Goal: Find specific page/section: Find specific page/section

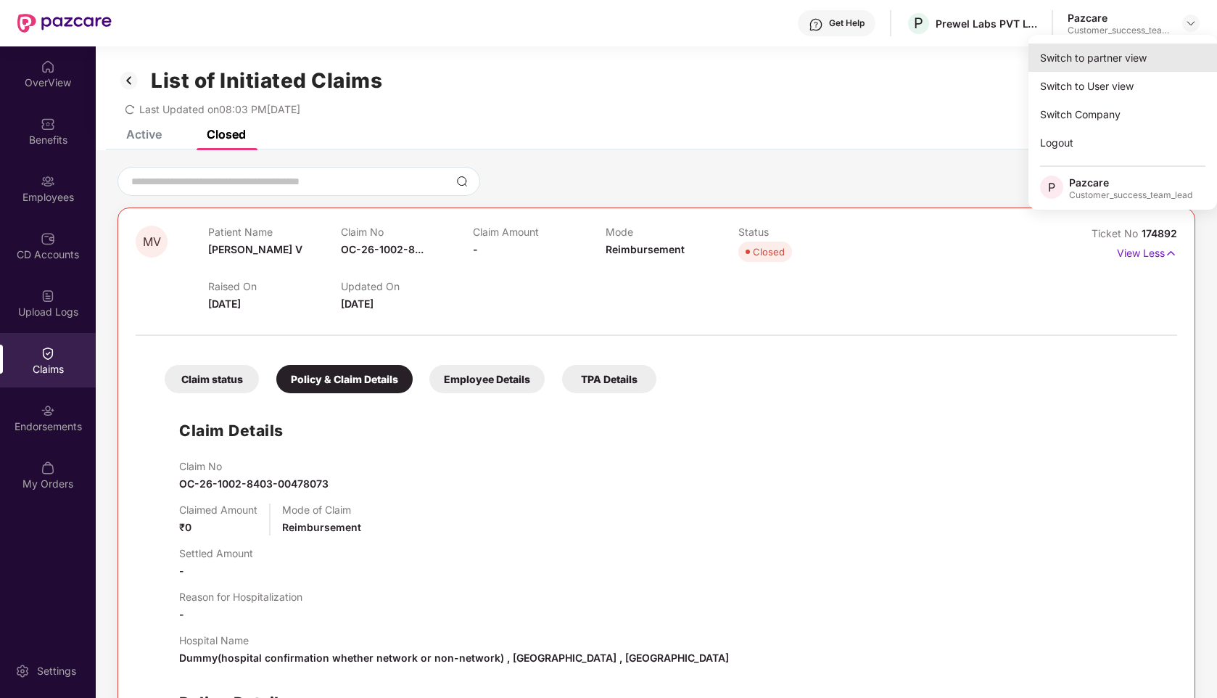
scroll to position [154, 0]
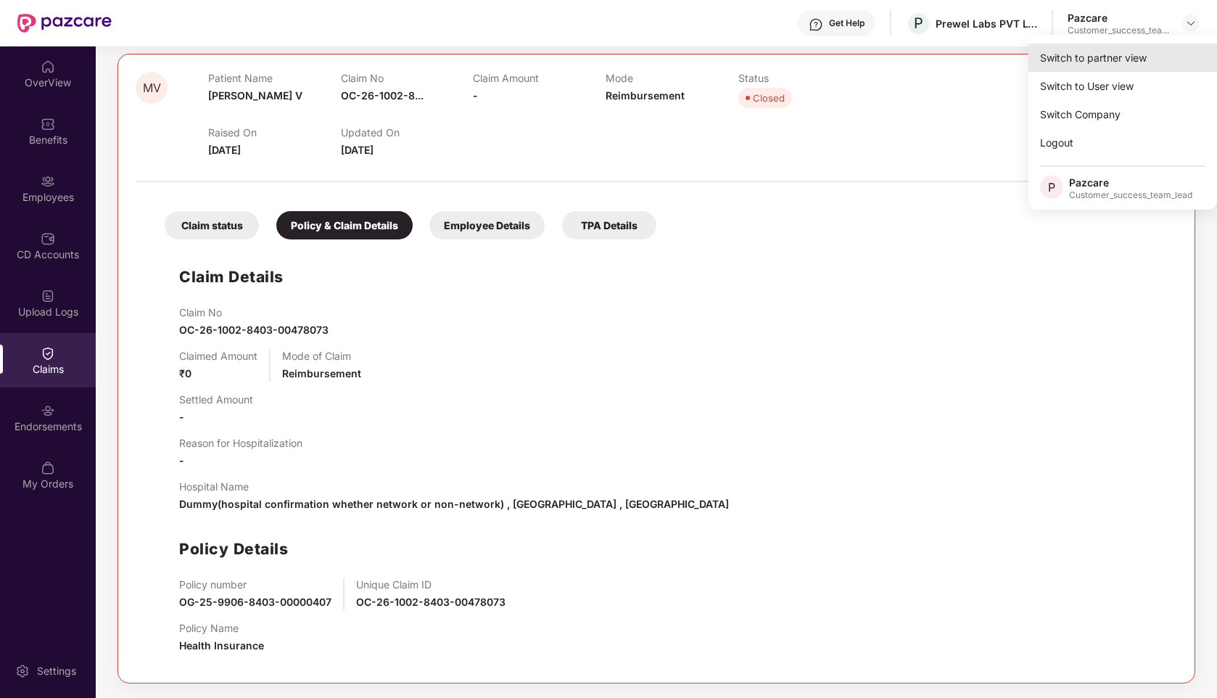
click at [1097, 53] on div "Switch to partner view" at bounding box center [1122, 58] width 189 height 28
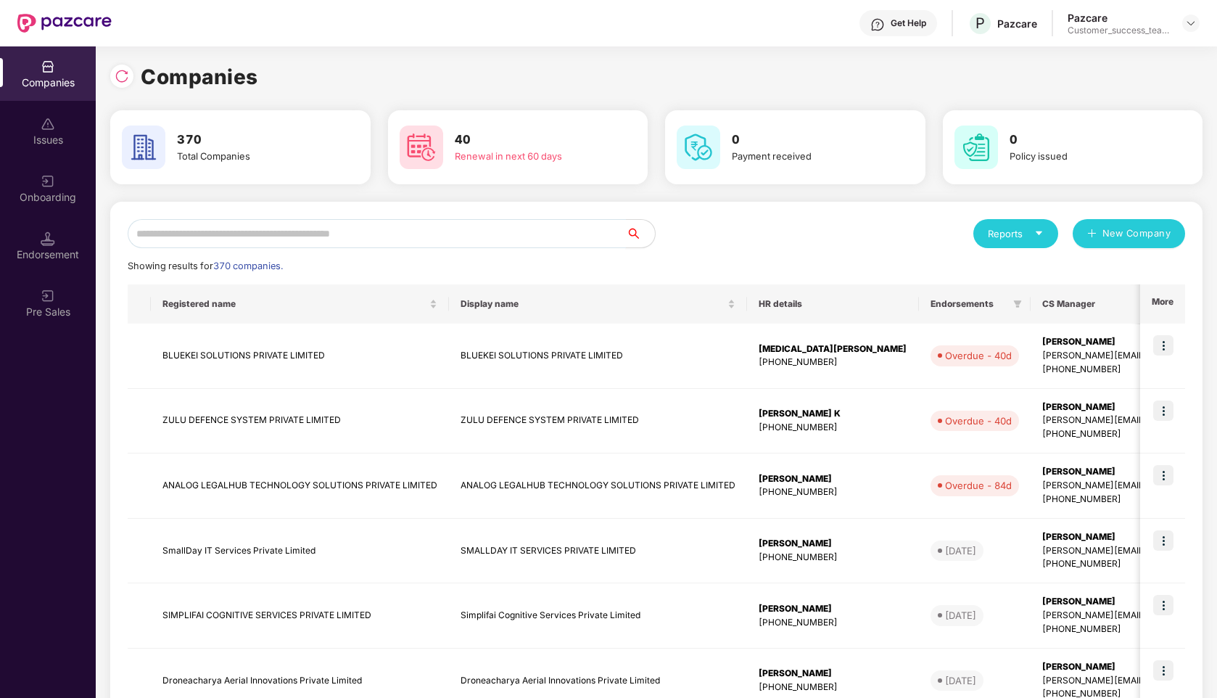
click at [522, 228] on input "text" at bounding box center [377, 233] width 498 height 29
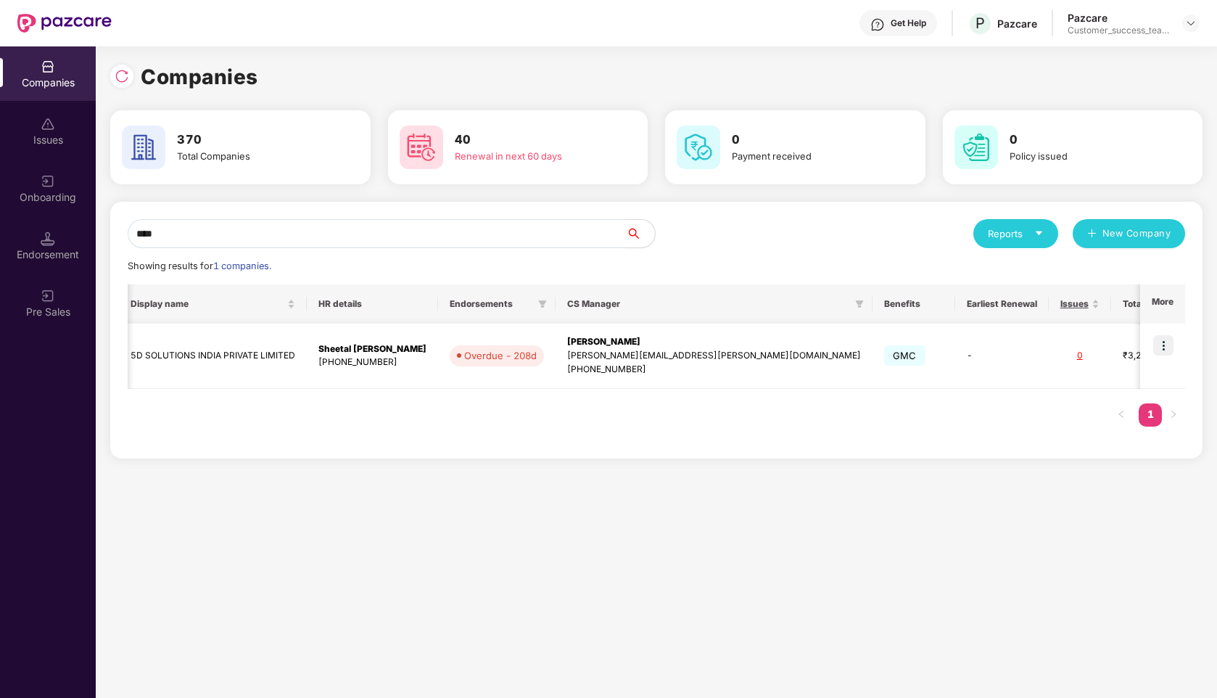
scroll to position [0, 0]
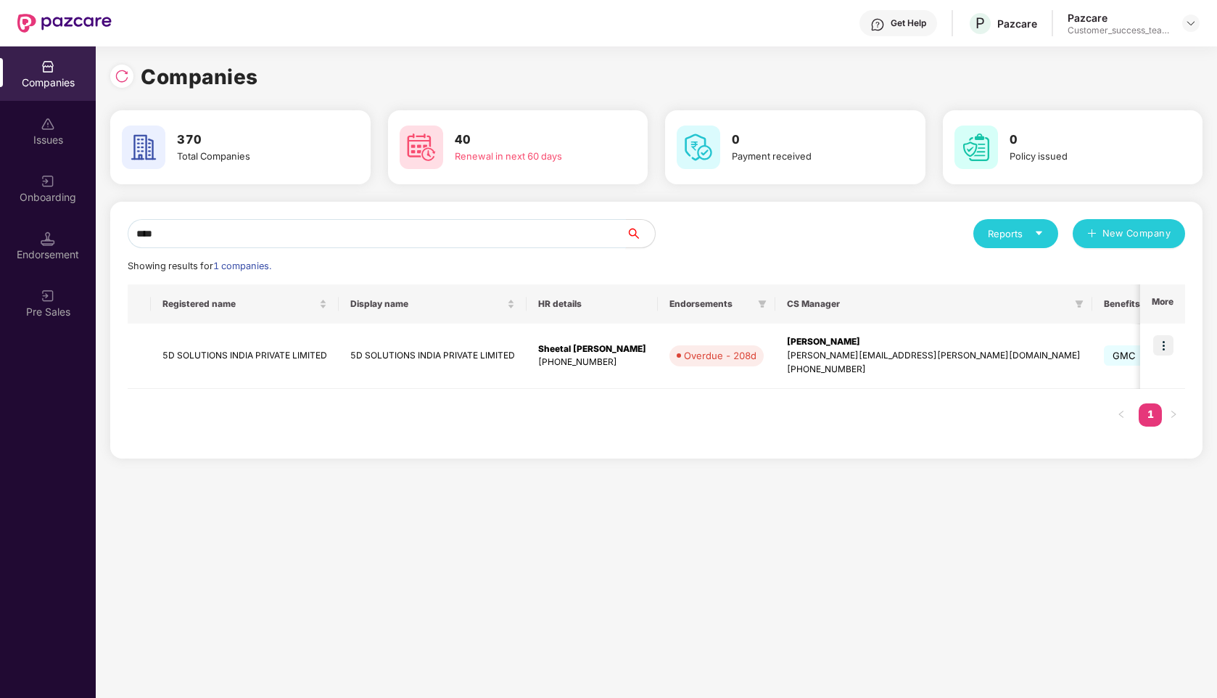
type input "****"
click at [260, 368] on td "5D SOLUTIONS INDIA PRIVATE LIMITED" at bounding box center [245, 355] width 188 height 65
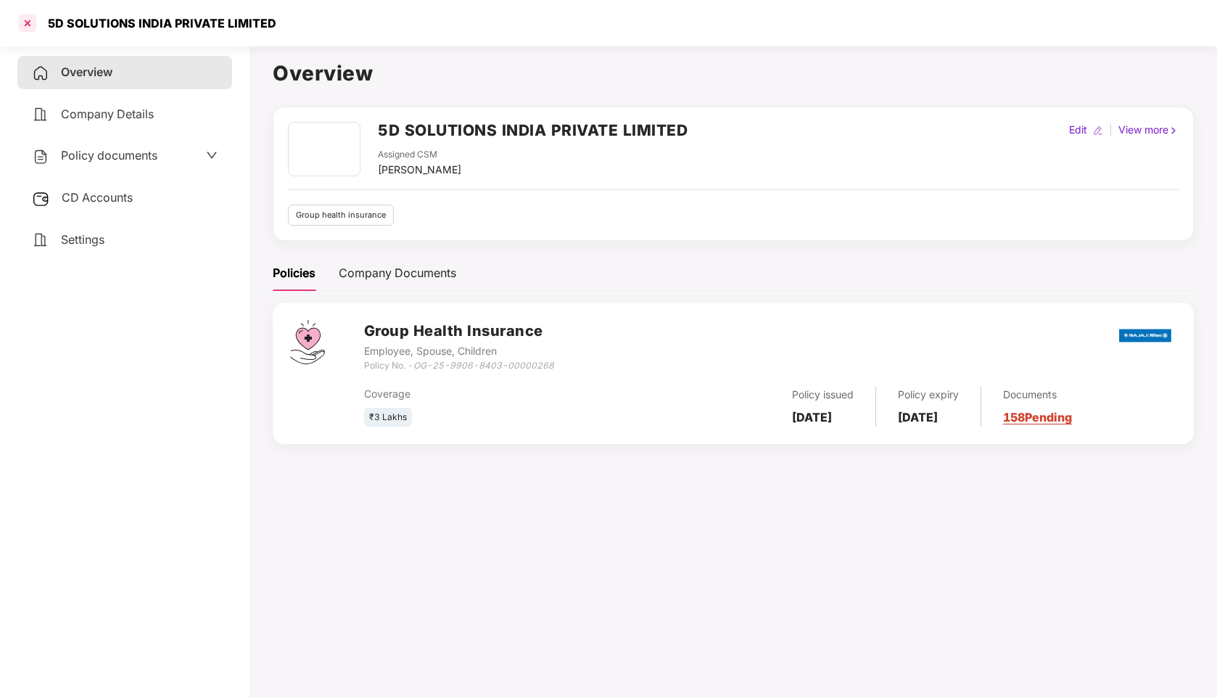
click at [29, 24] on div at bounding box center [27, 23] width 23 height 23
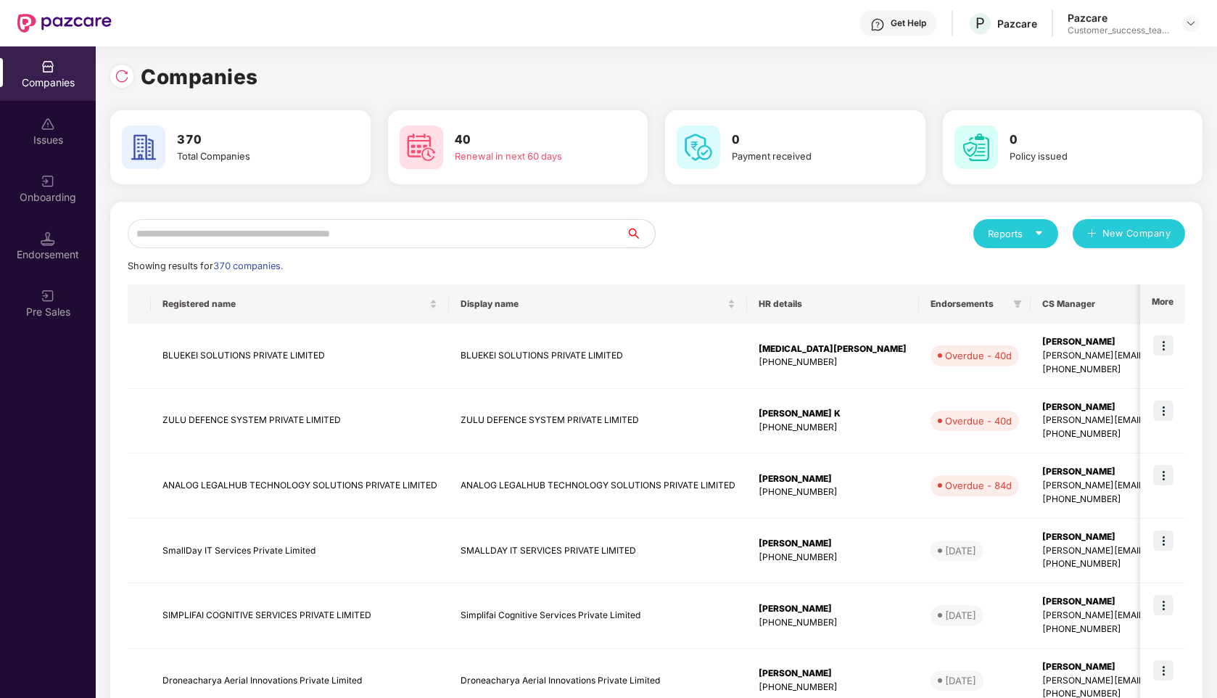
click at [535, 231] on input "text" at bounding box center [377, 233] width 498 height 29
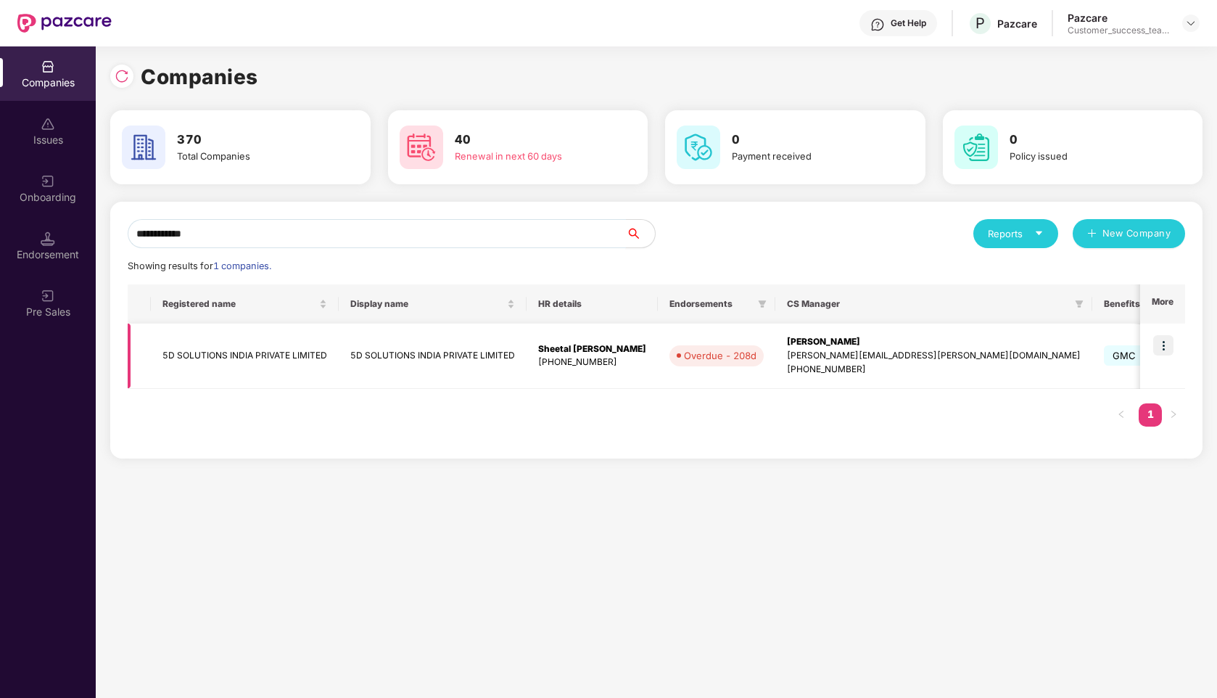
type input "**********"
click at [1160, 350] on img at bounding box center [1163, 345] width 20 height 20
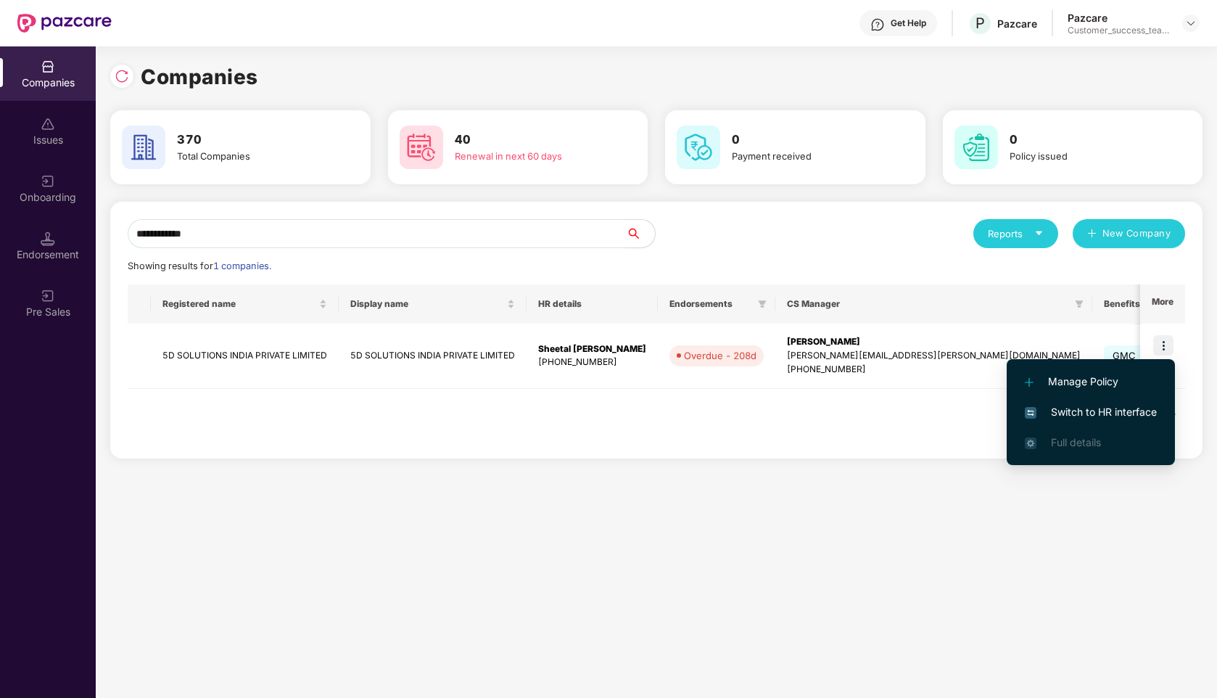
click at [1087, 415] on span "Switch to HR interface" at bounding box center [1091, 412] width 132 height 16
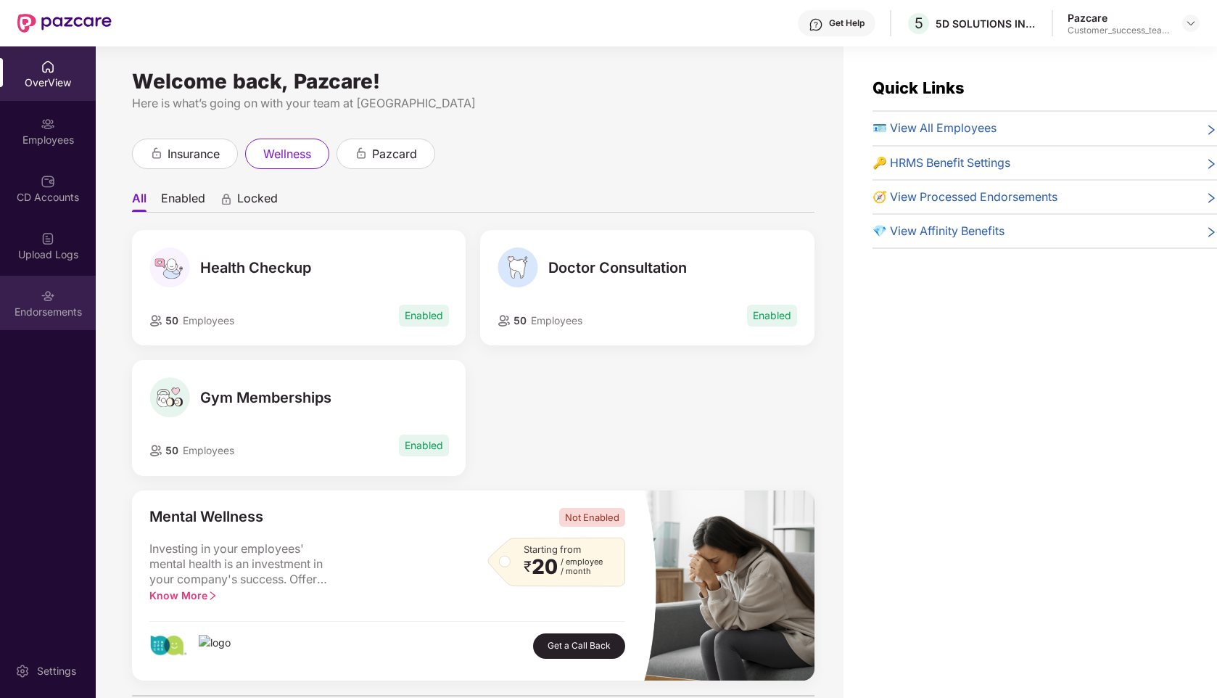
click at [50, 297] on img at bounding box center [48, 296] width 15 height 15
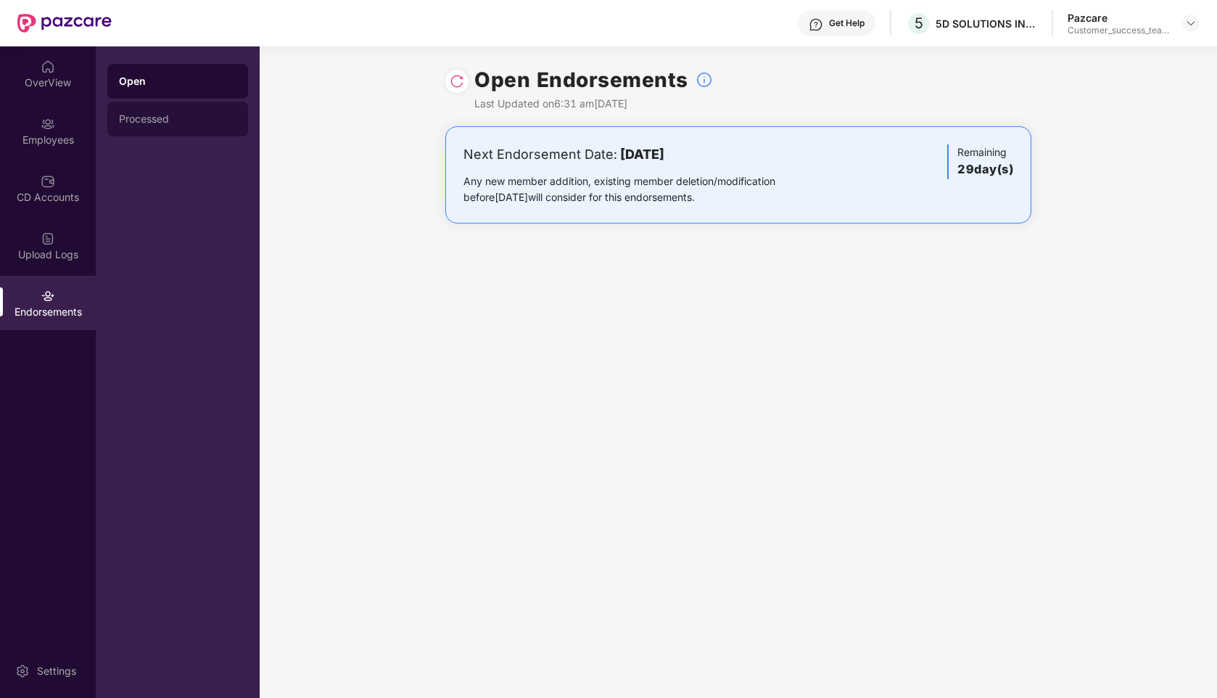
click at [186, 115] on div "Processed" at bounding box center [177, 119] width 117 height 12
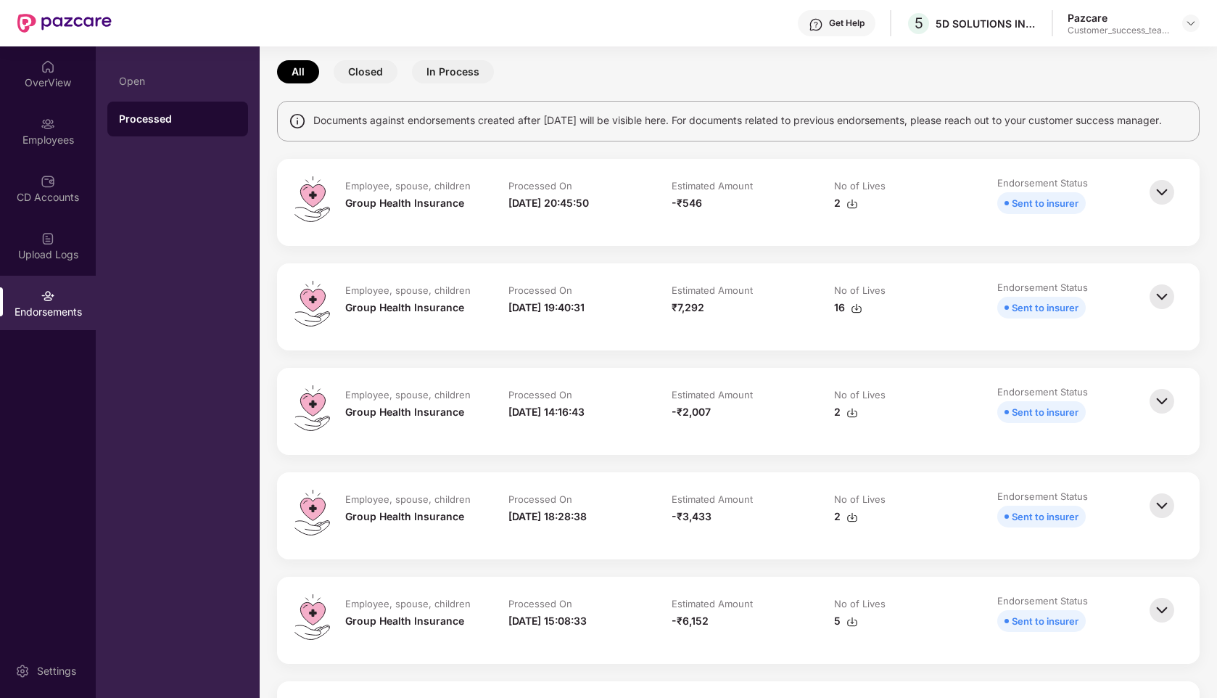
scroll to position [63, 0]
click at [1160, 310] on img at bounding box center [1162, 295] width 32 height 32
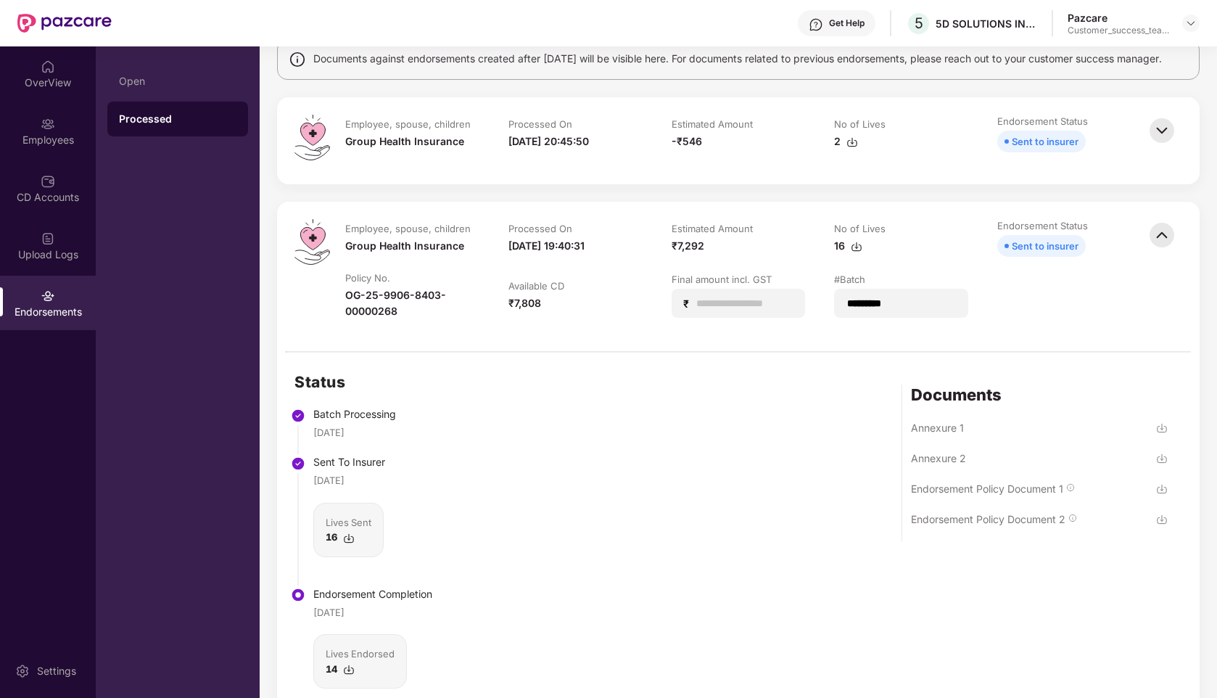
scroll to position [128, 0]
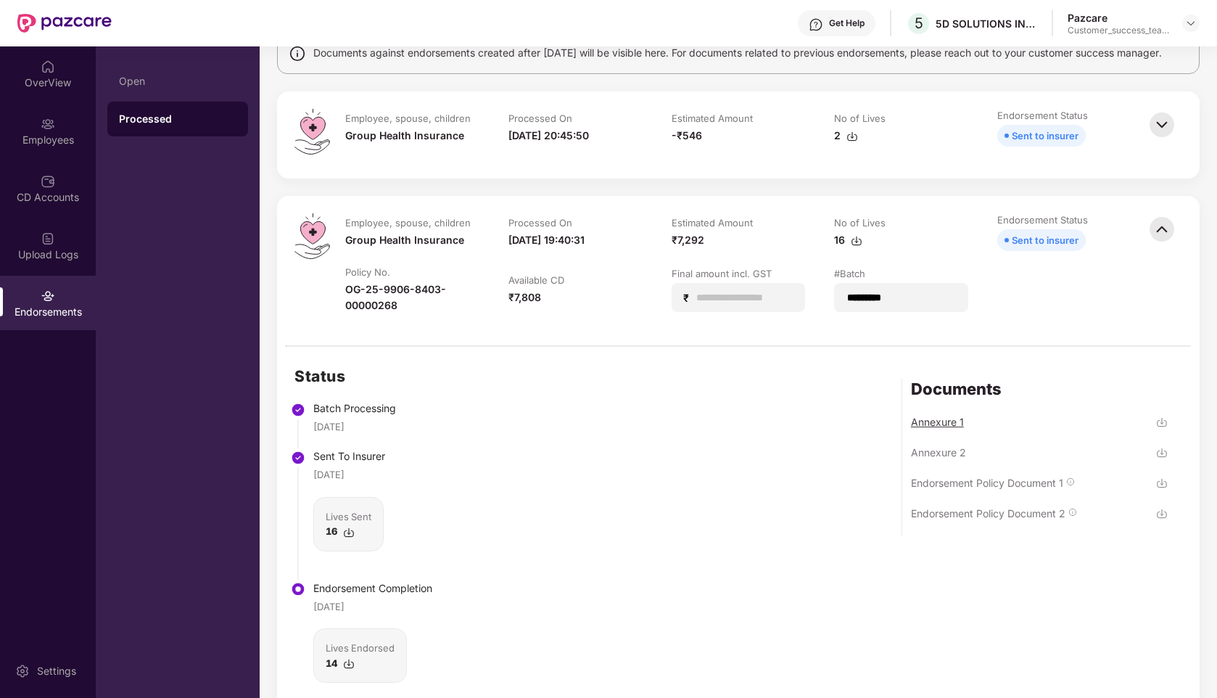
click at [949, 429] on div "Annexure 1" at bounding box center [937, 422] width 53 height 14
click at [938, 490] on div "Endorsement Policy Document 1" at bounding box center [987, 483] width 152 height 14
click at [949, 520] on div "Endorsement Policy Document 2" at bounding box center [988, 513] width 154 height 14
click at [1163, 245] on img at bounding box center [1162, 229] width 32 height 32
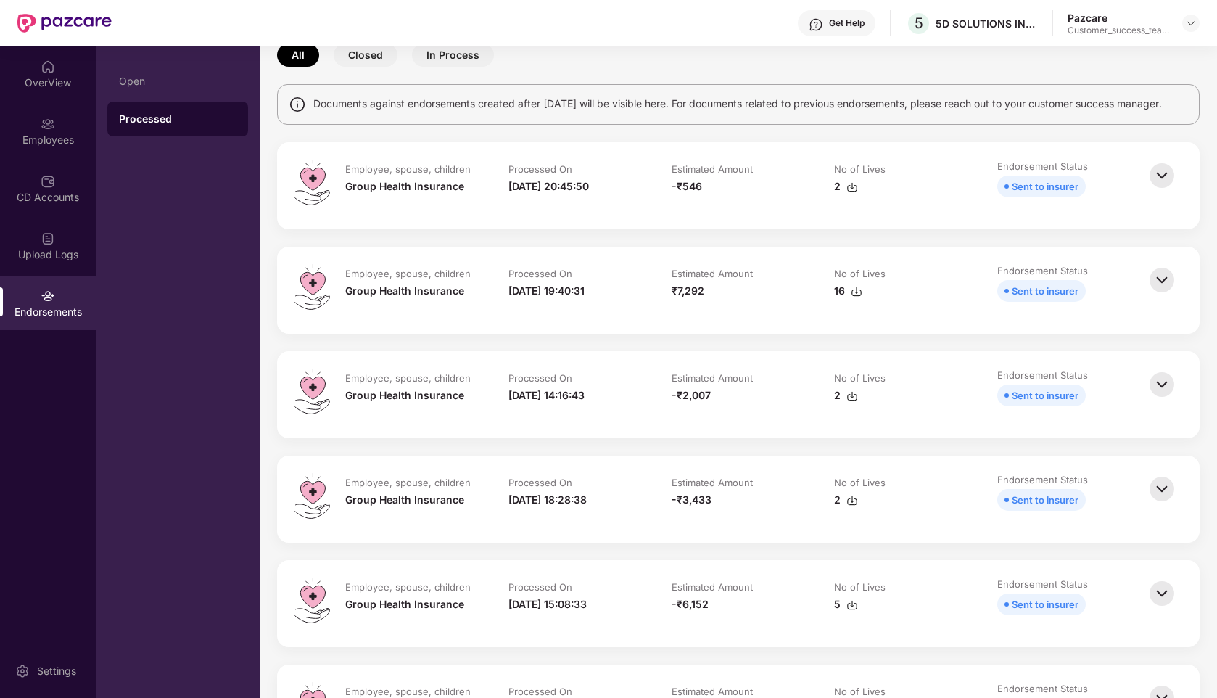
scroll to position [57, 0]
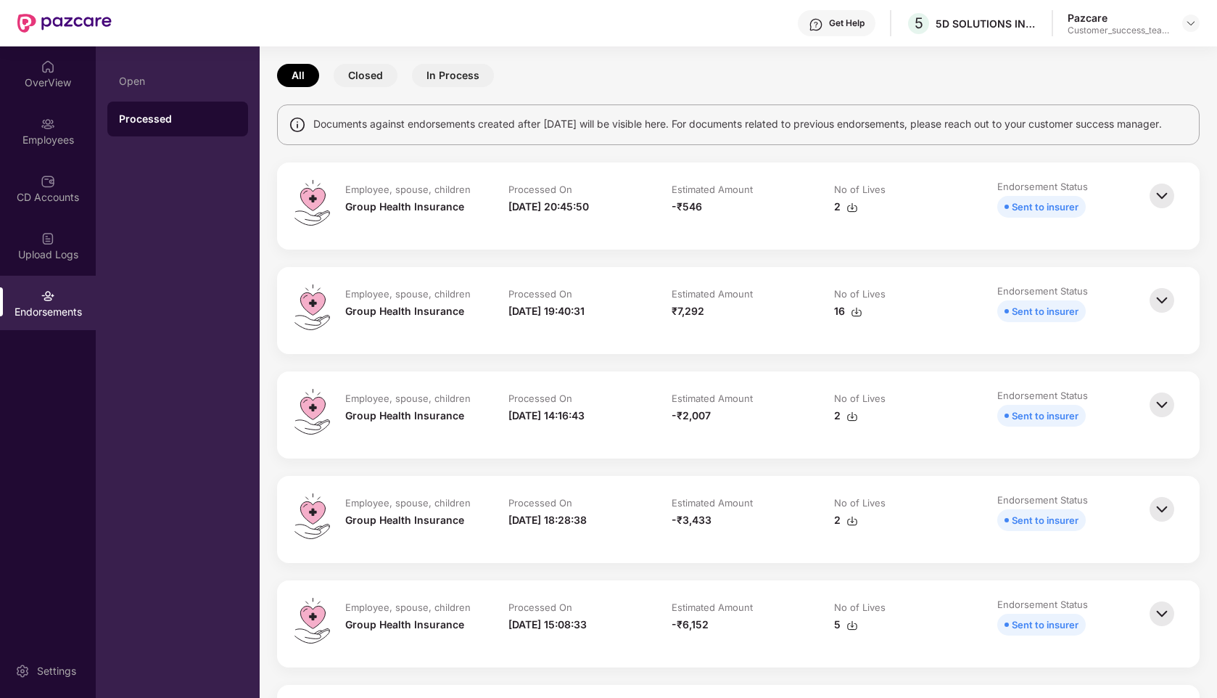
click at [1165, 209] on img at bounding box center [1162, 196] width 32 height 32
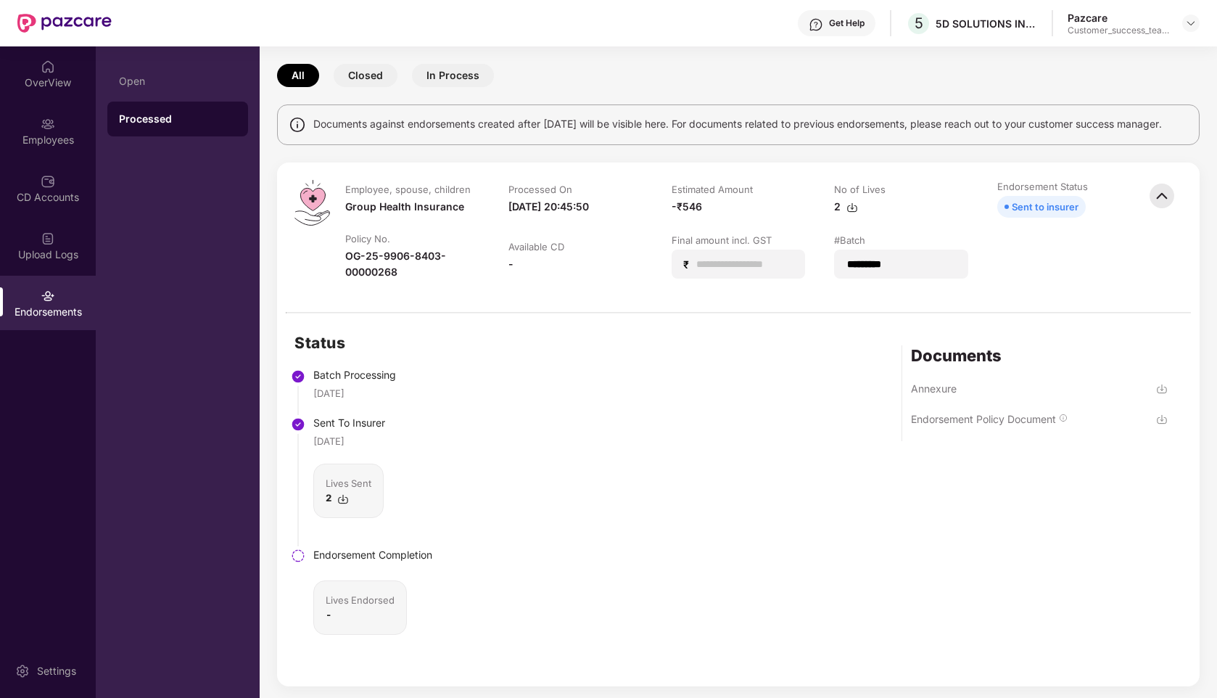
click at [1160, 212] on img at bounding box center [1162, 196] width 32 height 32
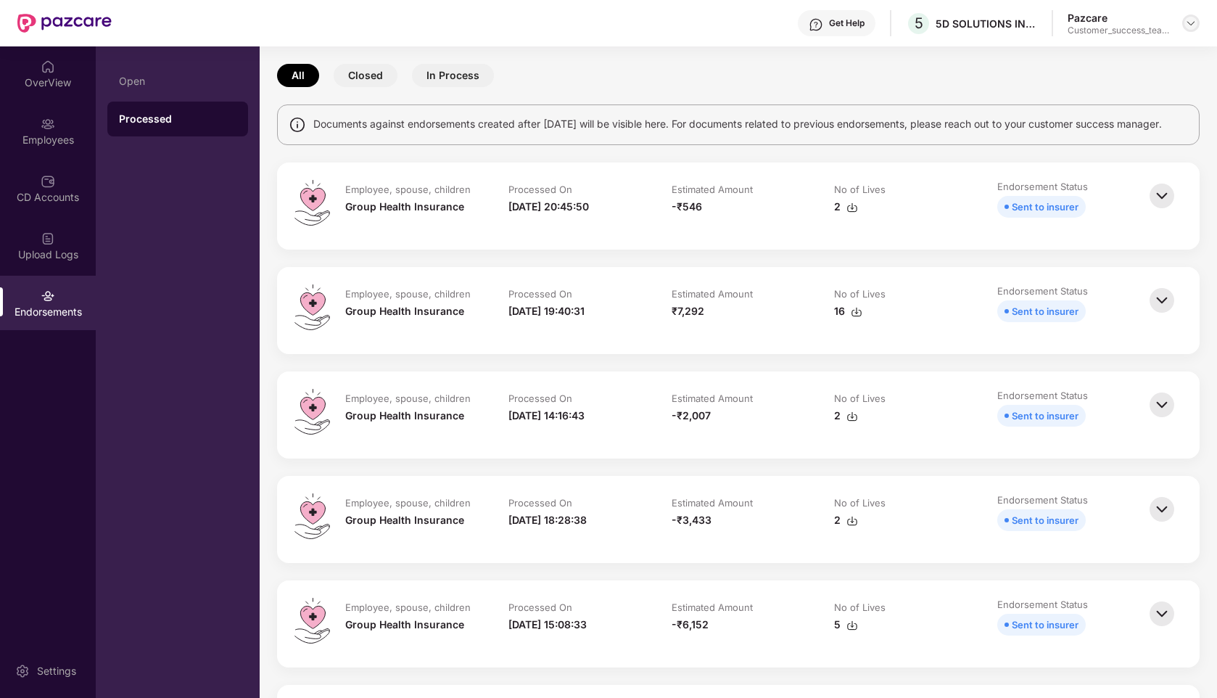
click at [1194, 19] on img at bounding box center [1191, 23] width 12 height 12
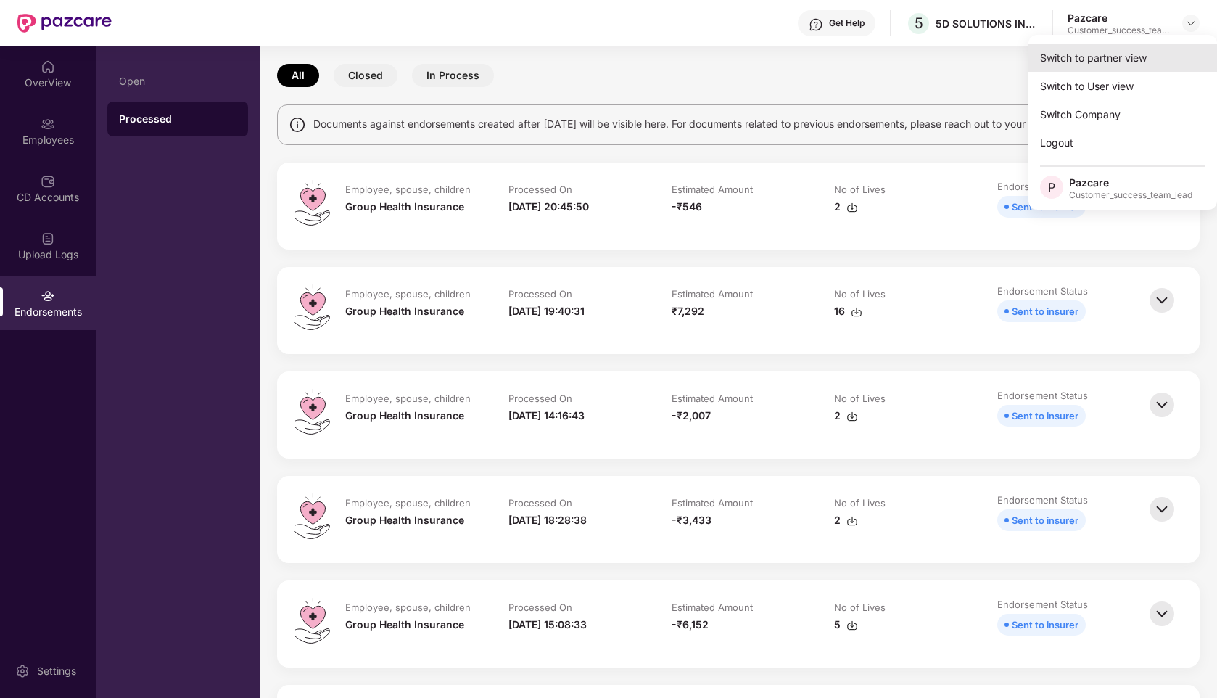
click at [1097, 55] on div "Switch to partner view" at bounding box center [1122, 58] width 189 height 28
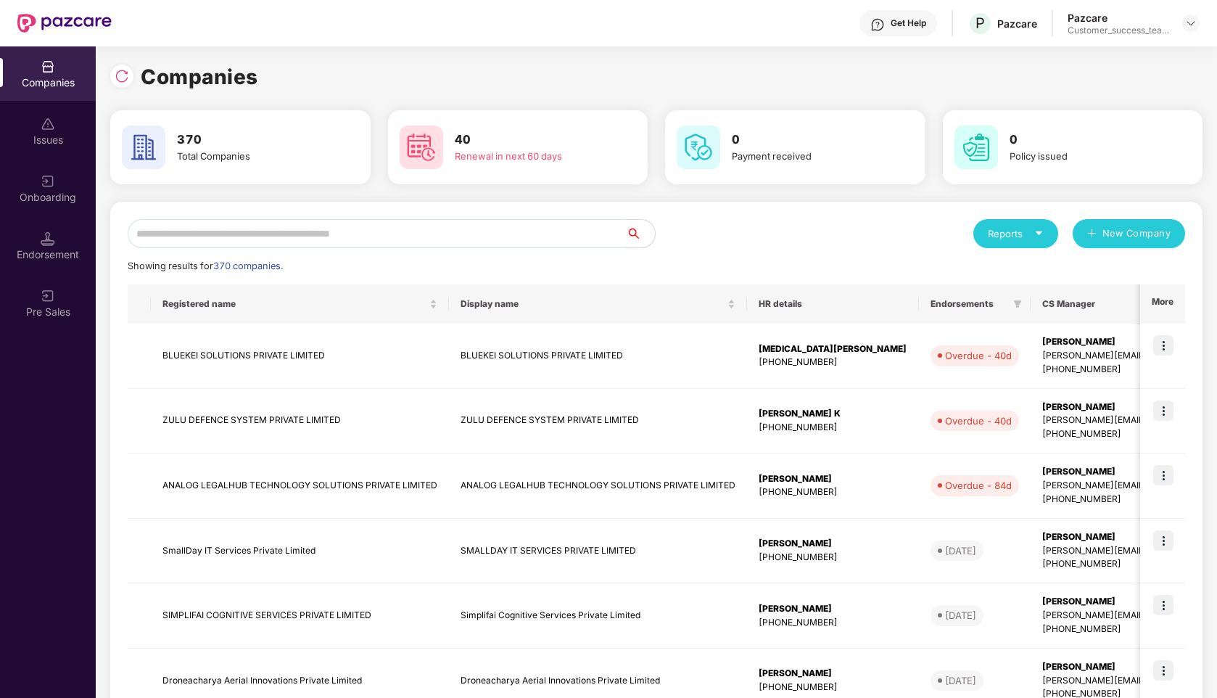
click at [273, 238] on input "text" at bounding box center [377, 233] width 498 height 29
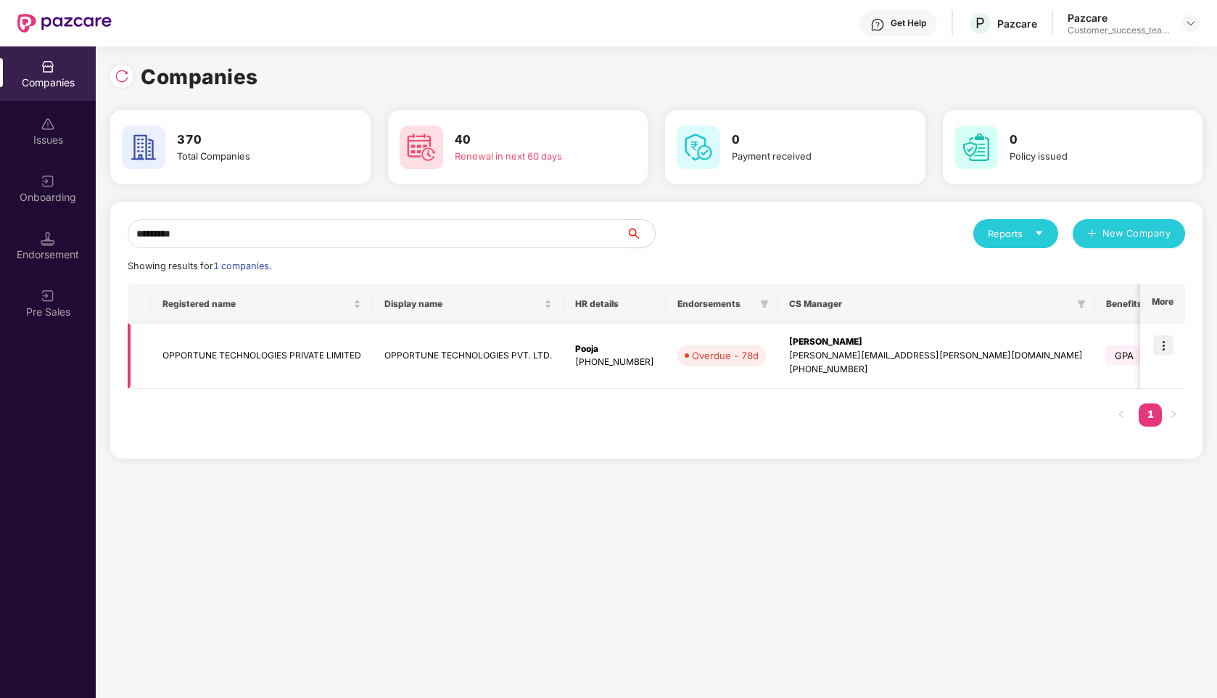
type input "*********"
click at [1162, 350] on img at bounding box center [1163, 345] width 20 height 20
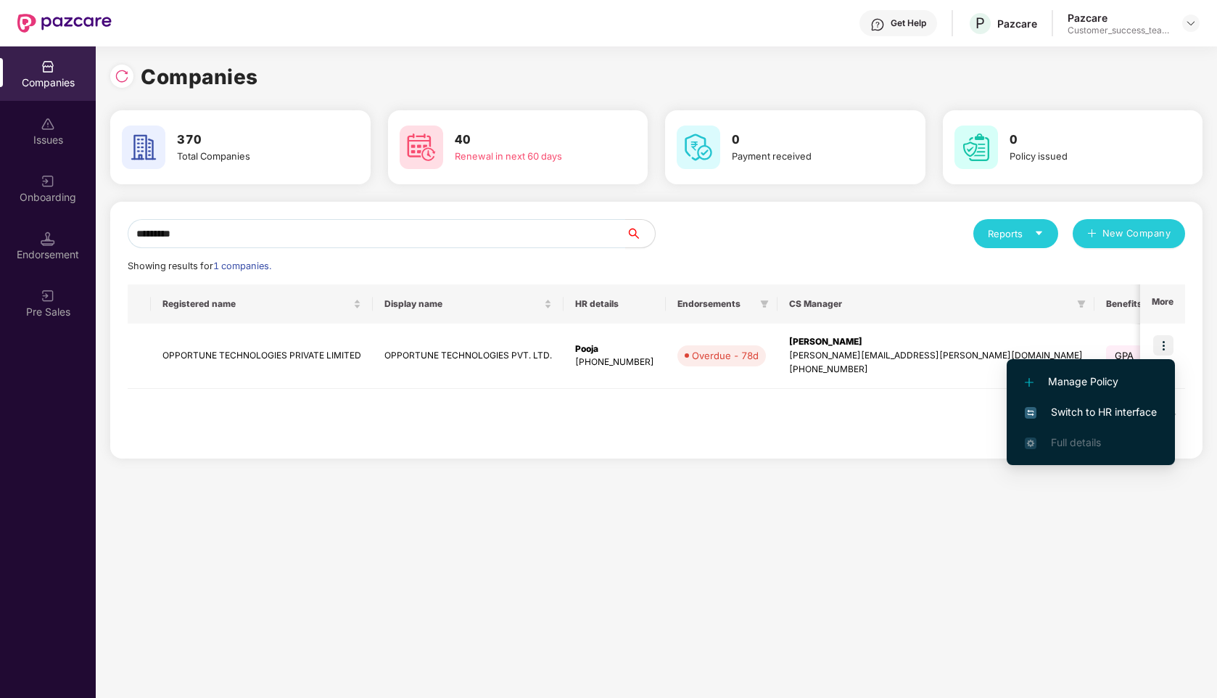
click at [1057, 421] on li "Switch to HR interface" at bounding box center [1091, 412] width 168 height 30
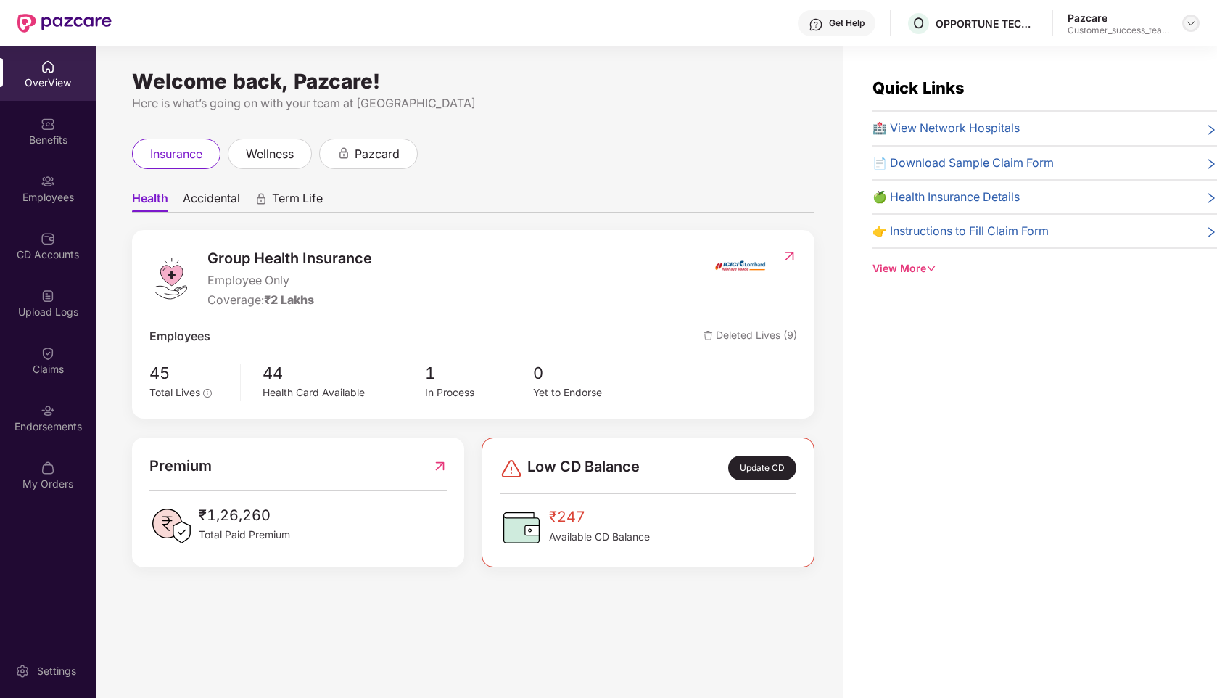
click at [1189, 25] on img at bounding box center [1191, 23] width 12 height 12
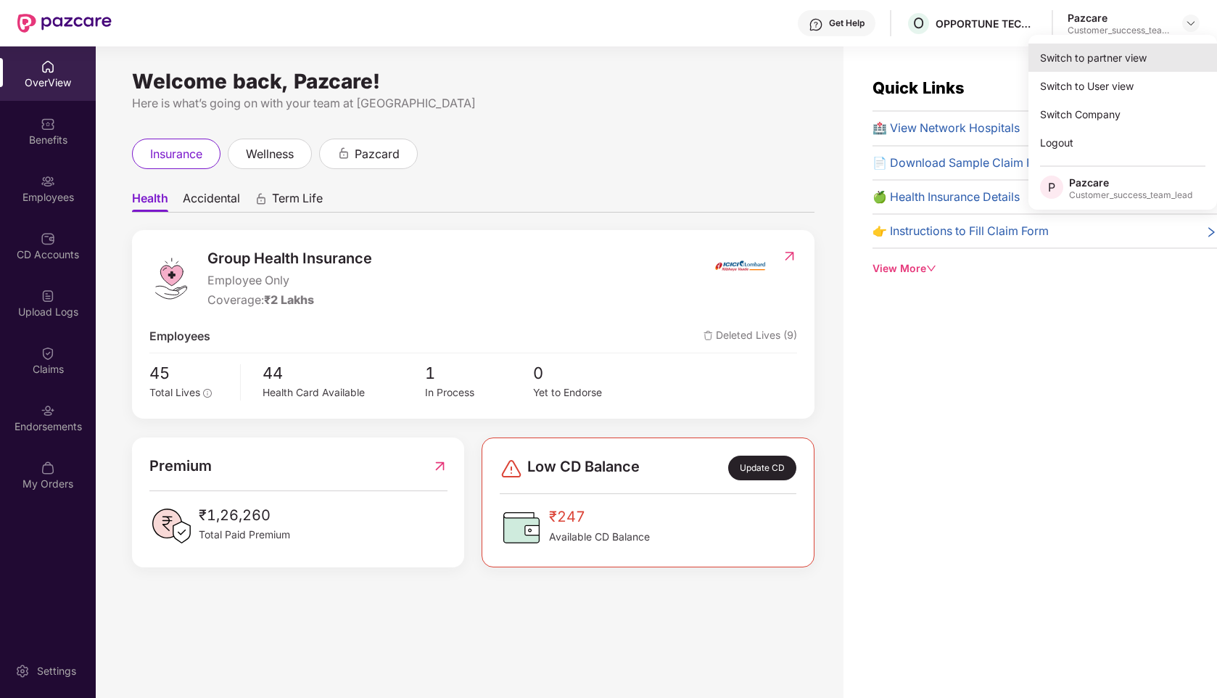
click at [1112, 50] on div "Switch to partner view" at bounding box center [1122, 58] width 189 height 28
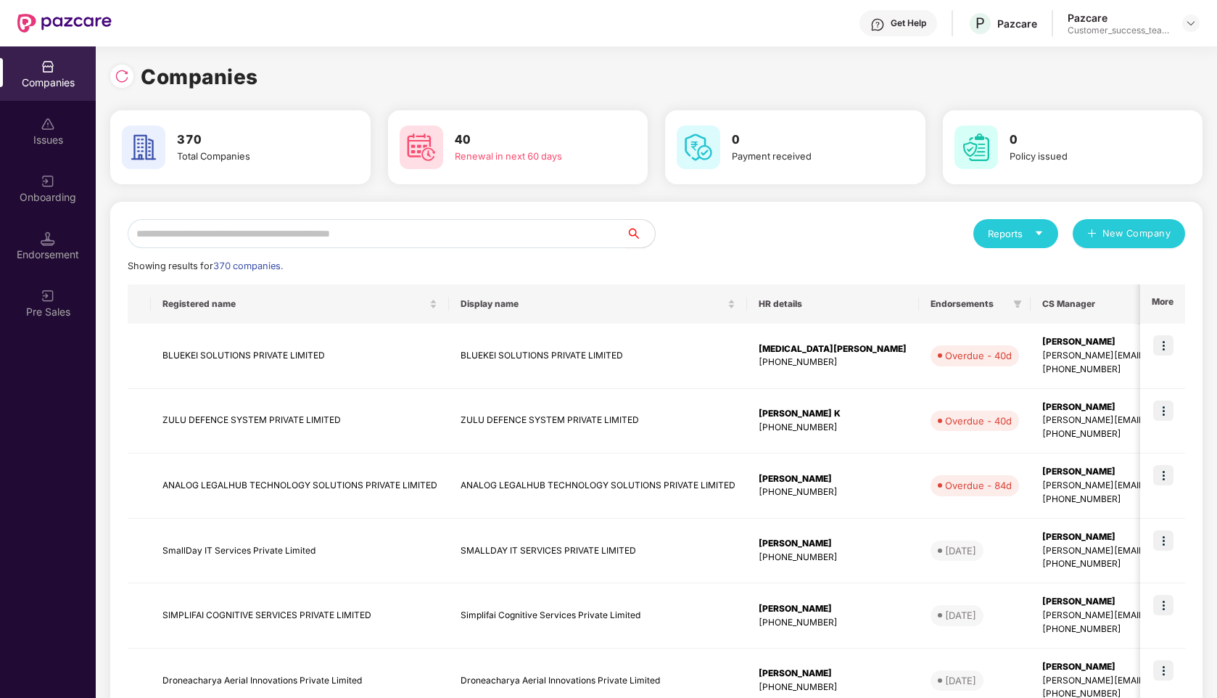
click at [273, 232] on input "text" at bounding box center [377, 233] width 498 height 29
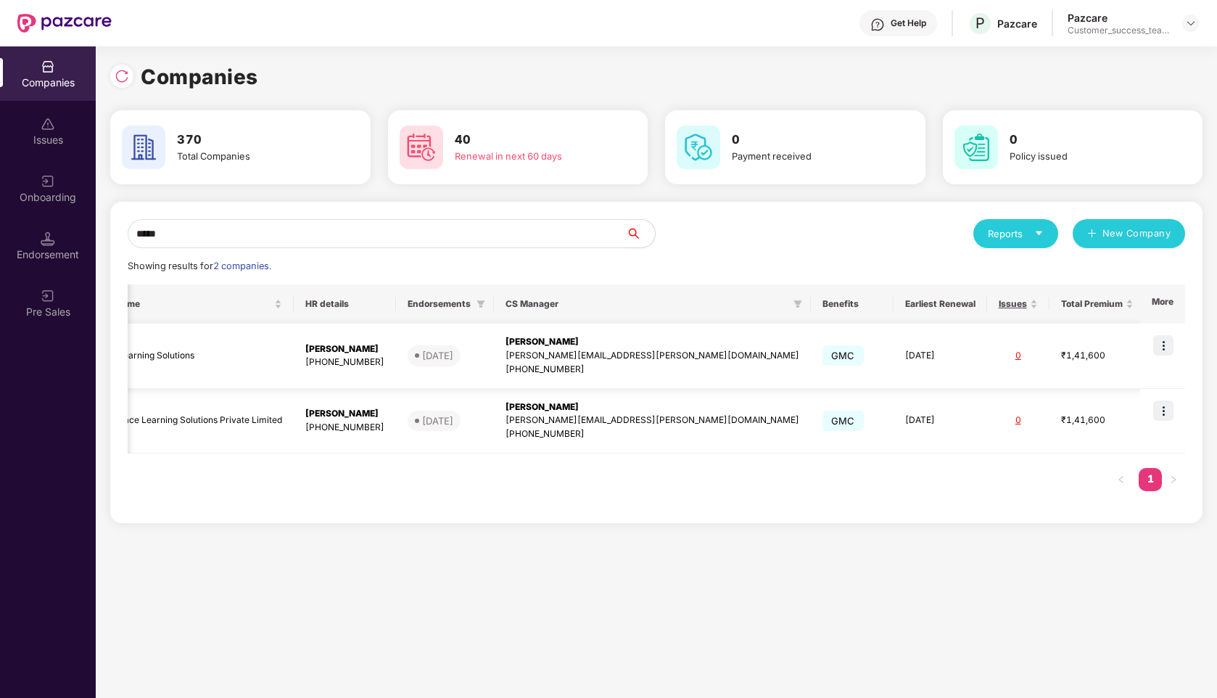
scroll to position [0, 0]
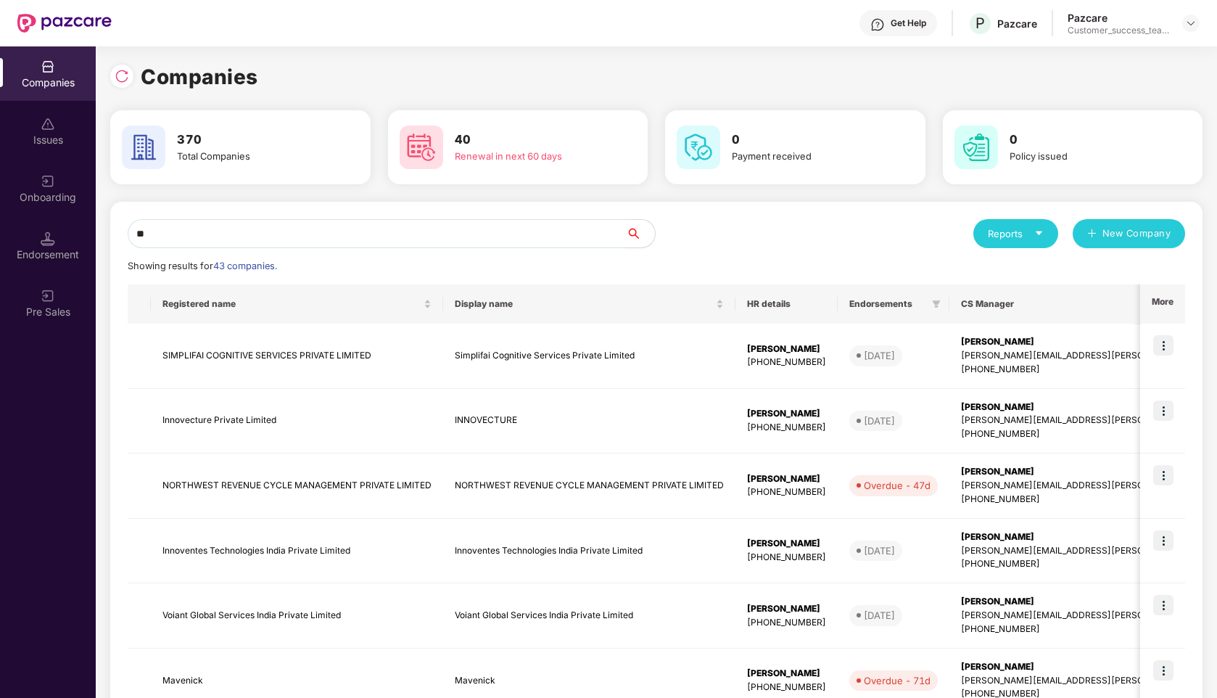
type input "*"
